Goal: Task Accomplishment & Management: Use online tool/utility

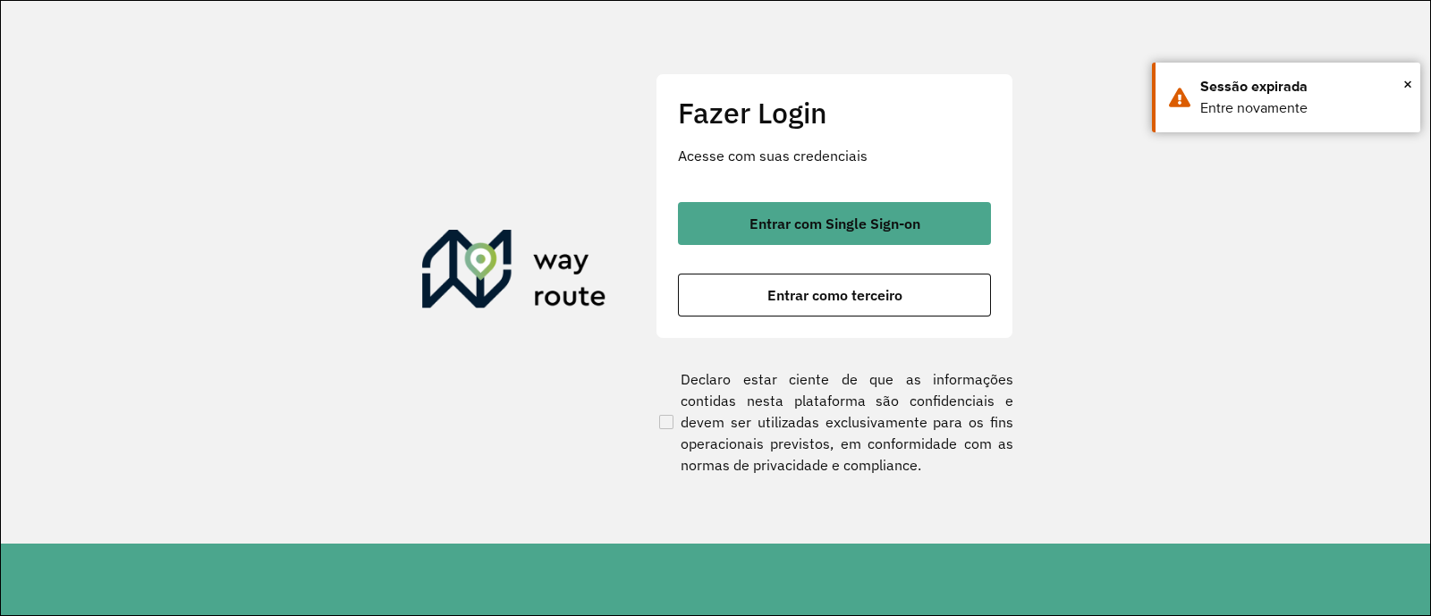
click at [728, 221] on button "Entrar com Single Sign-on" at bounding box center [834, 223] width 313 height 43
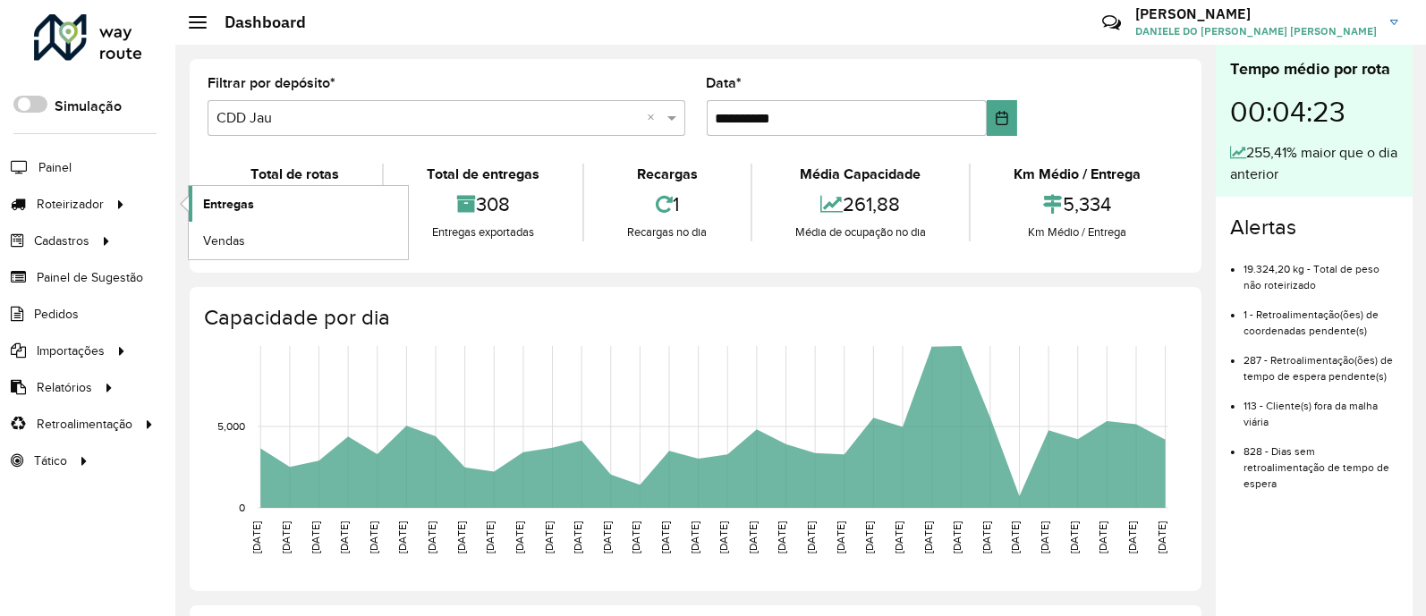
click at [253, 203] on link "Entregas" at bounding box center [298, 204] width 219 height 36
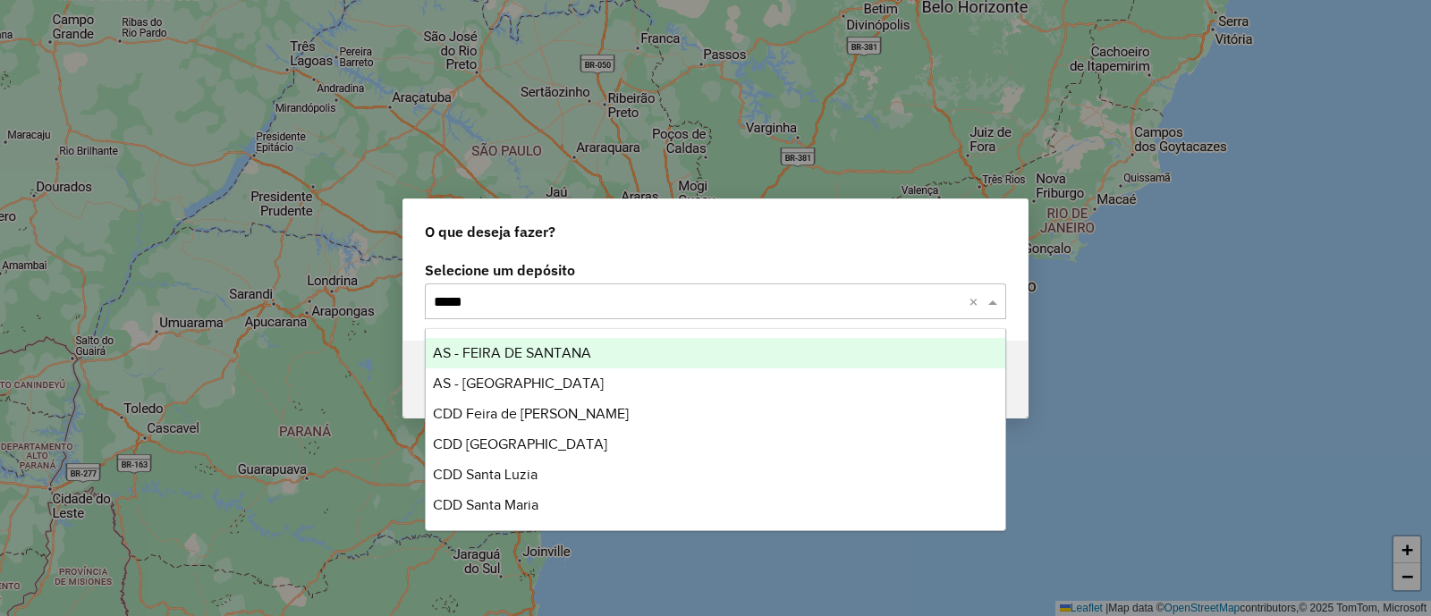
type input "*****"
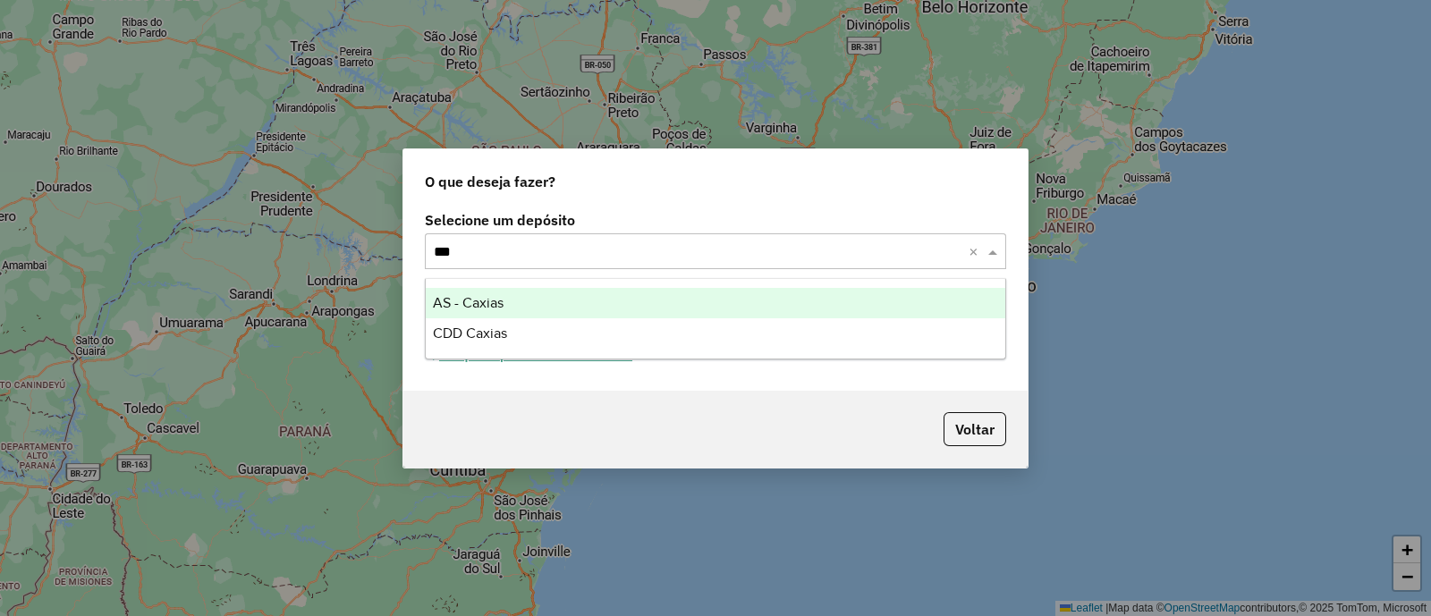
type input "****"
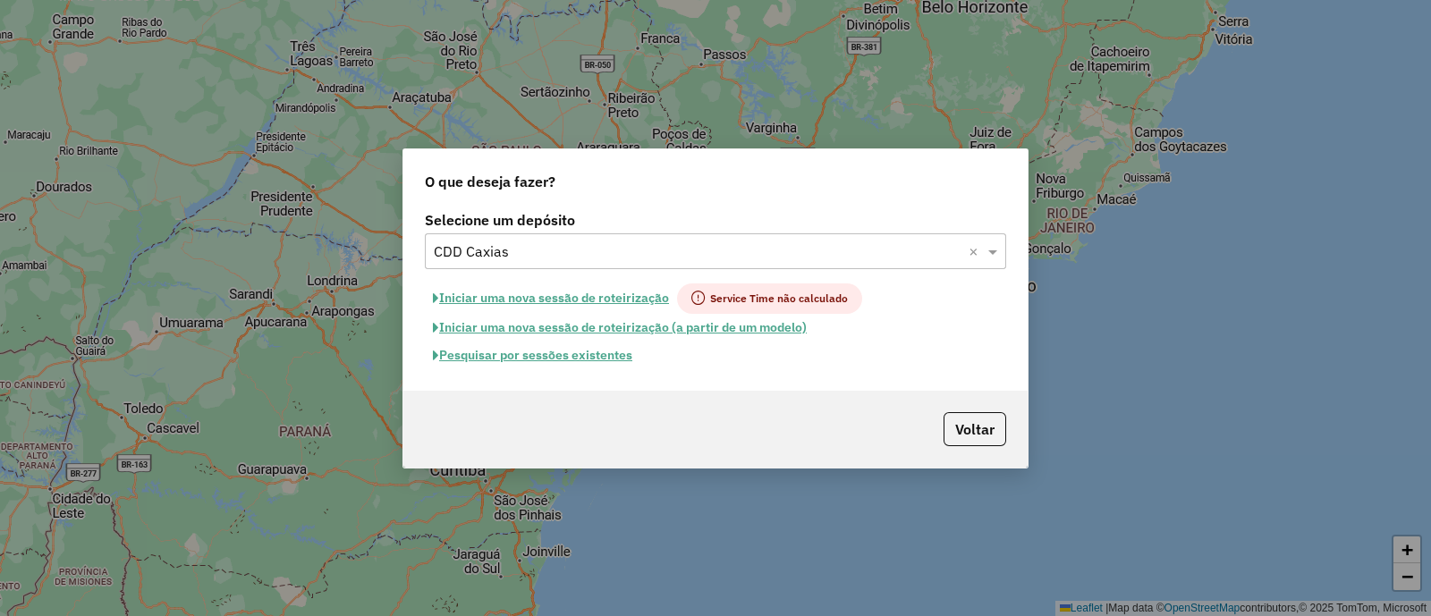
click at [590, 355] on button "Pesquisar por sessões existentes" at bounding box center [533, 356] width 216 height 28
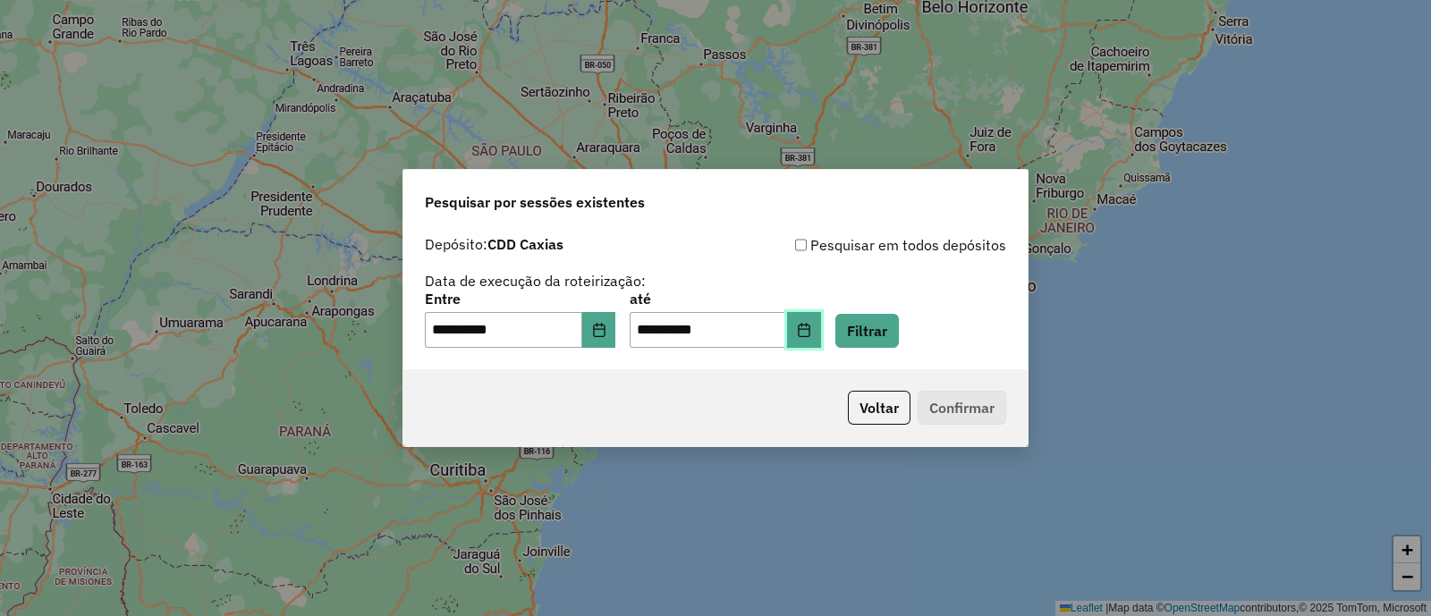
click at [821, 327] on button "Choose Date" at bounding box center [804, 330] width 34 height 36
click at [739, 420] on div "Voltar Confirmar" at bounding box center [715, 407] width 624 height 77
click at [886, 335] on button "Filtrar" at bounding box center [868, 331] width 64 height 34
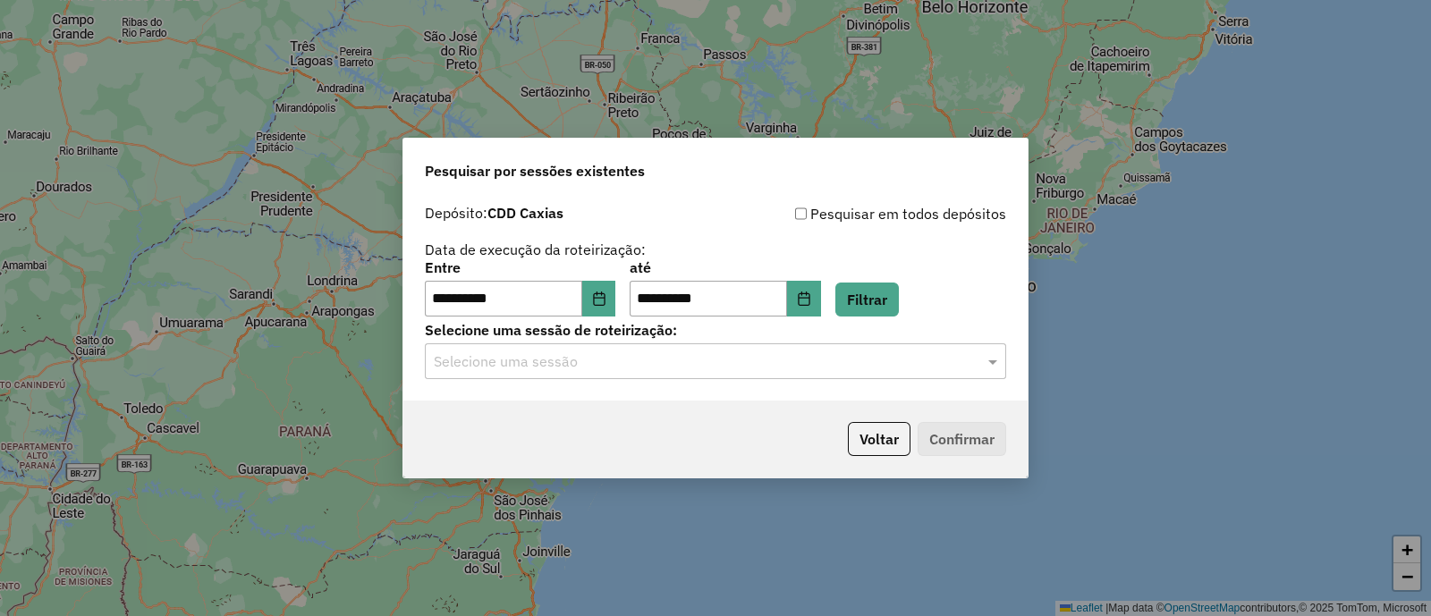
click at [571, 361] on input "text" at bounding box center [698, 362] width 528 height 21
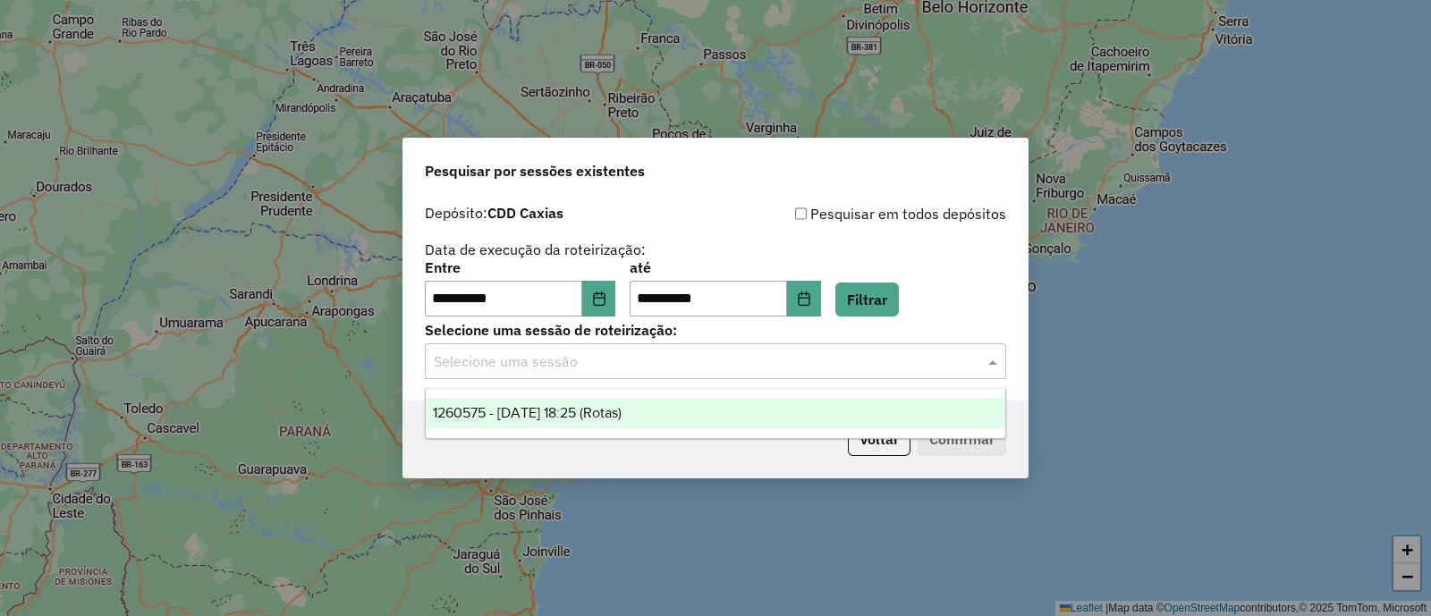
click at [610, 414] on span "1260575 - 06/09/2025 18:25 (Rotas)" at bounding box center [527, 412] width 189 height 15
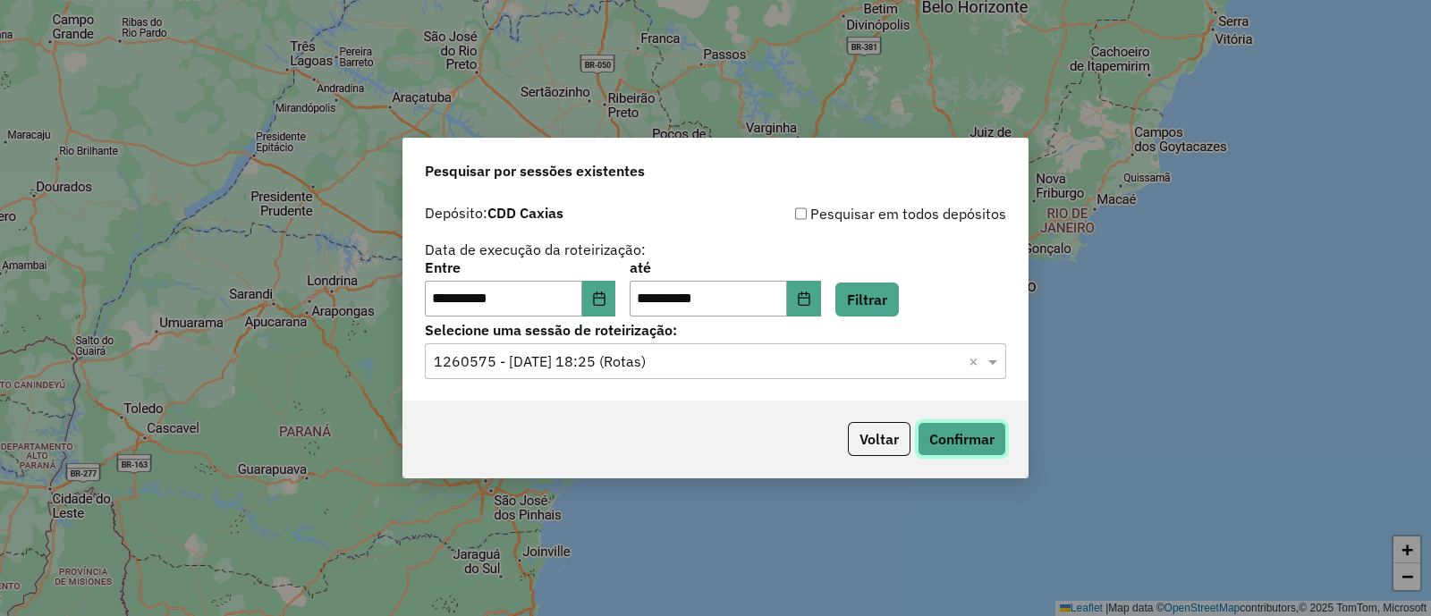
click at [964, 446] on button "Confirmar" at bounding box center [962, 439] width 89 height 34
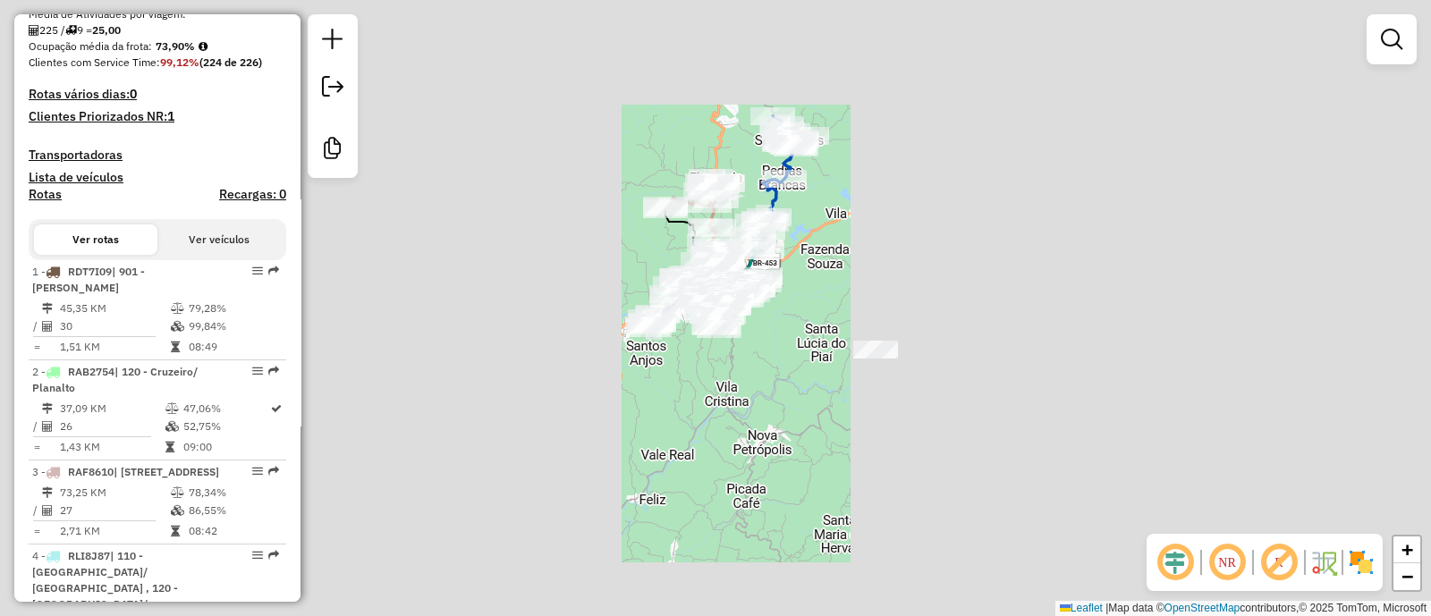
scroll to position [446, 0]
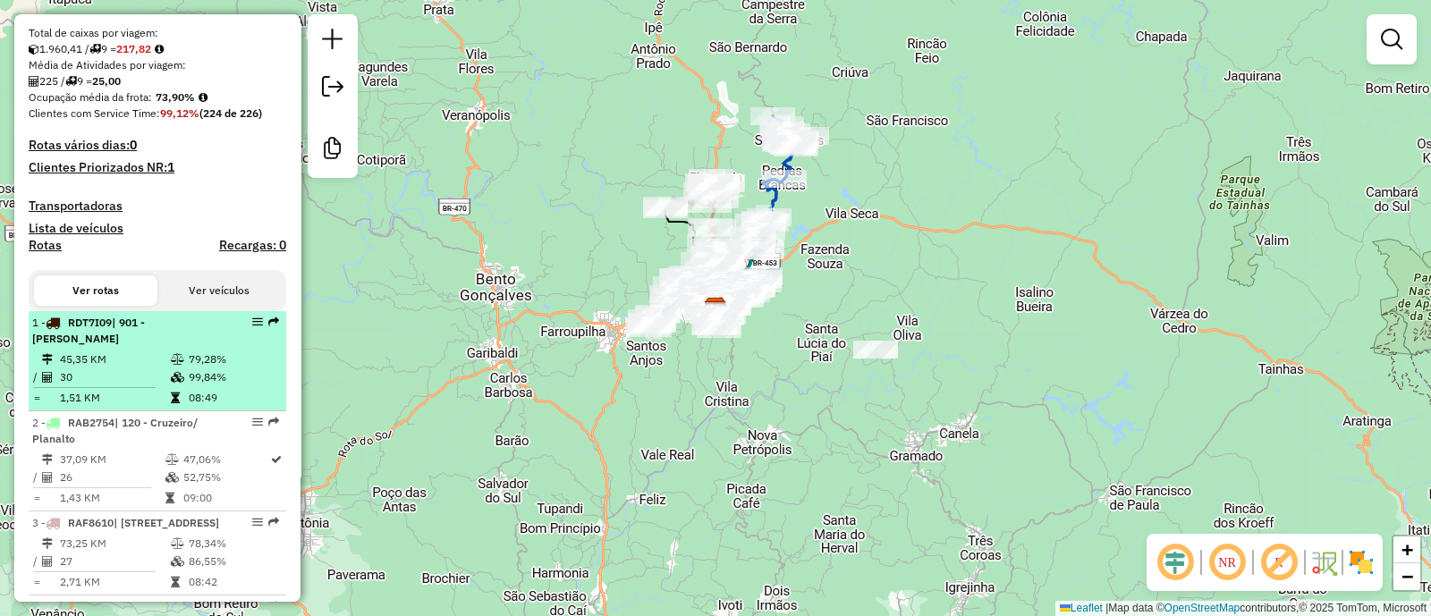
drag, startPoint x: 119, startPoint y: 342, endPoint x: 335, endPoint y: 315, distance: 217.3
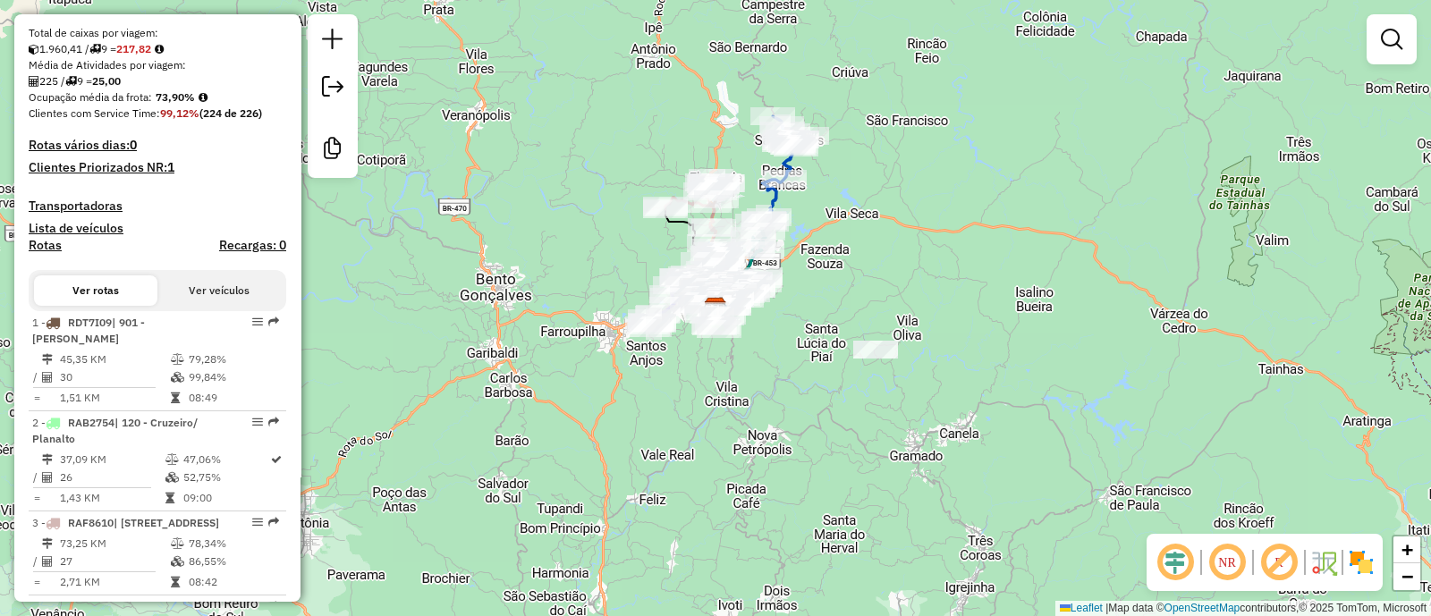
click at [116, 351] on td "45,35 KM" at bounding box center [114, 360] width 111 height 18
select select "**********"
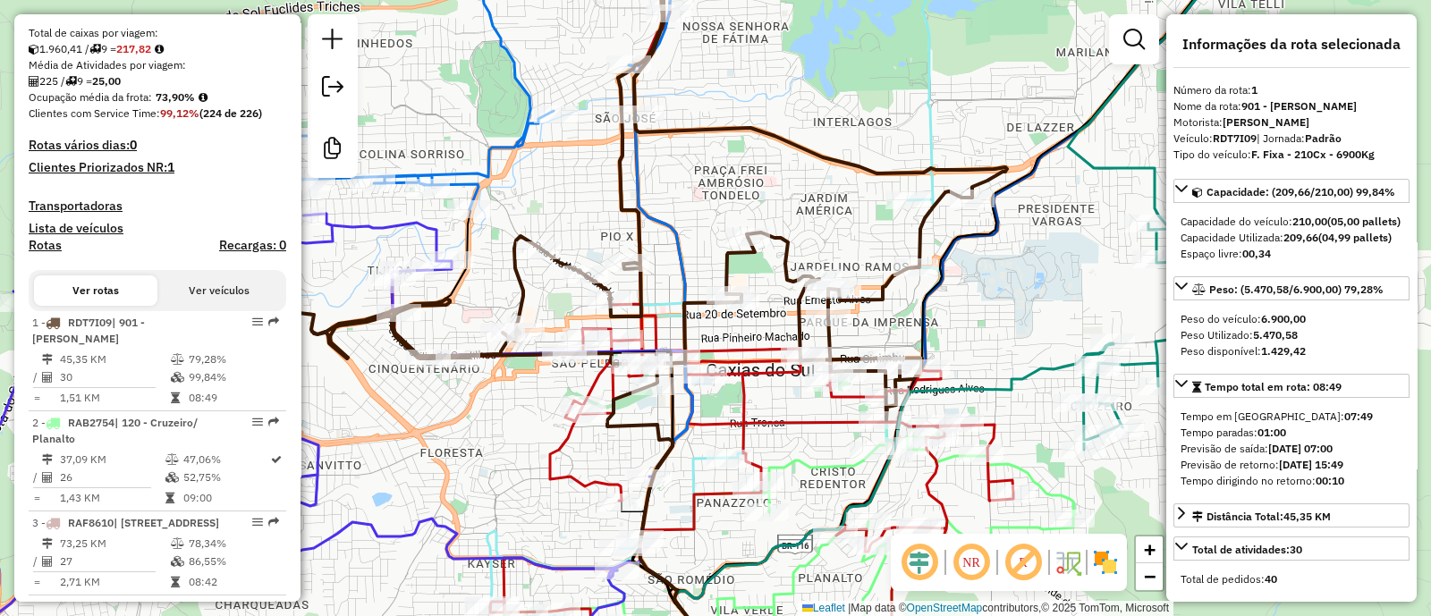
click at [785, 246] on icon at bounding box center [638, 179] width 737 height 482
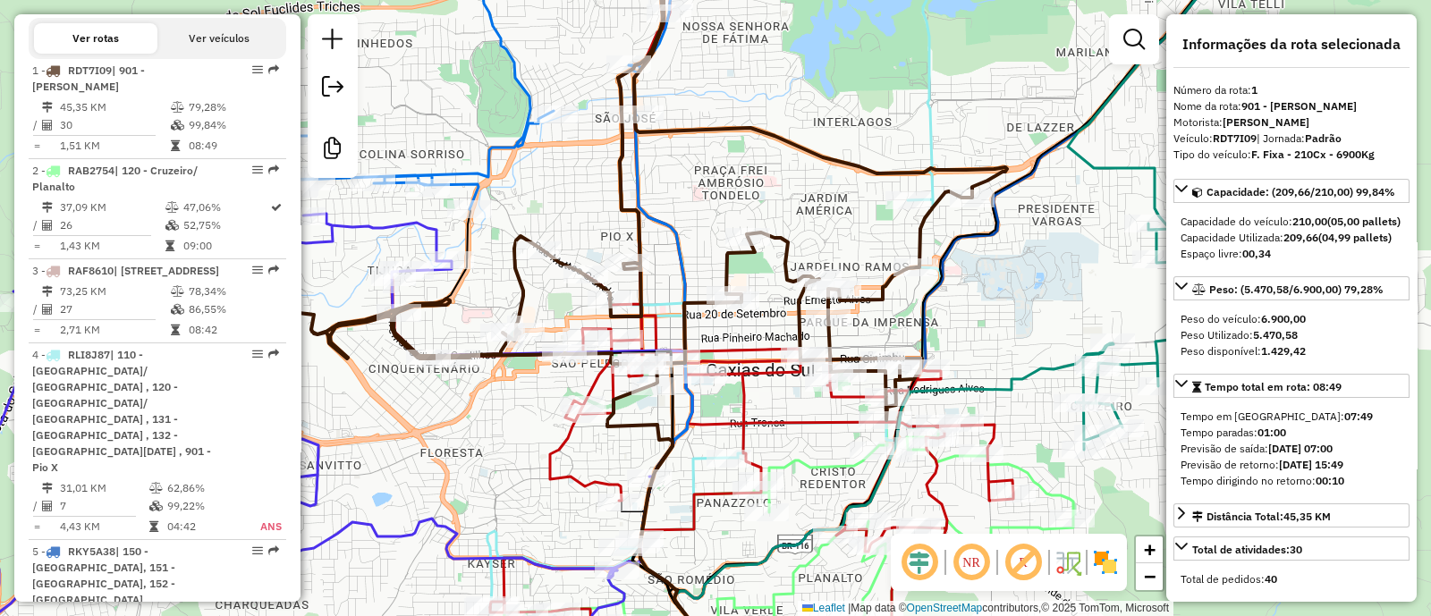
scroll to position [742, 0]
